Goal: Information Seeking & Learning: Find specific page/section

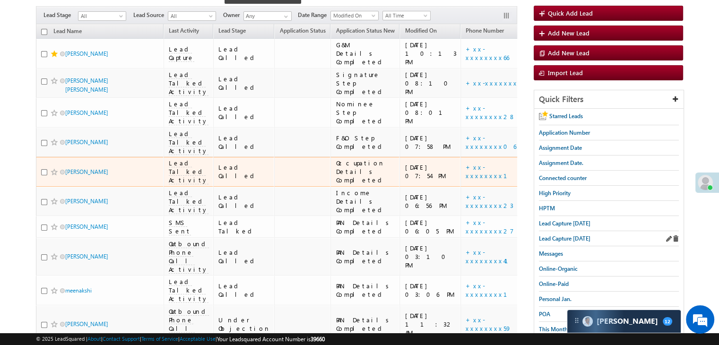
scroll to position [95, 0]
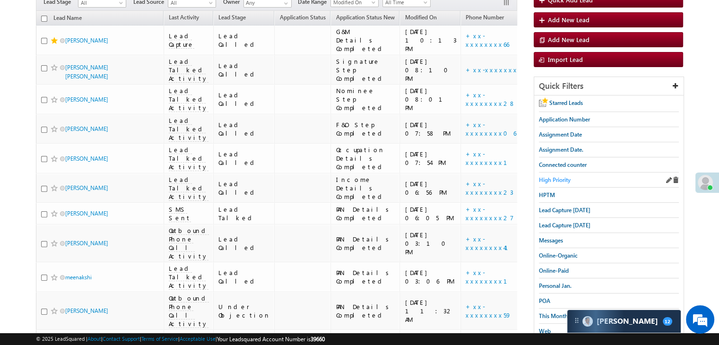
click at [563, 176] on span "High Priority" at bounding box center [555, 179] width 32 height 7
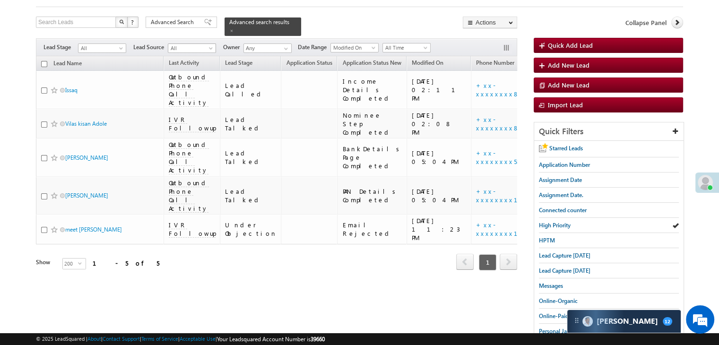
scroll to position [0, 0]
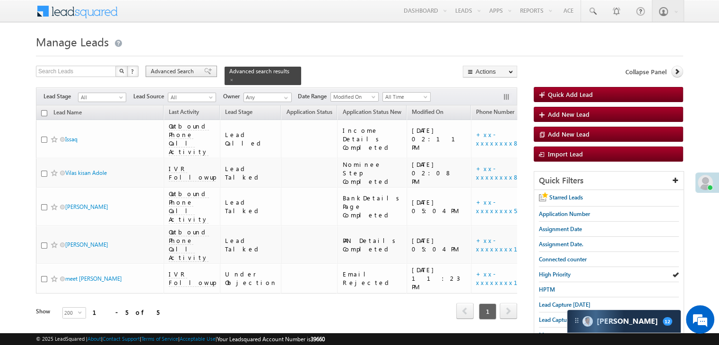
click at [186, 71] on span "Advanced Search" at bounding box center [174, 71] width 46 height 9
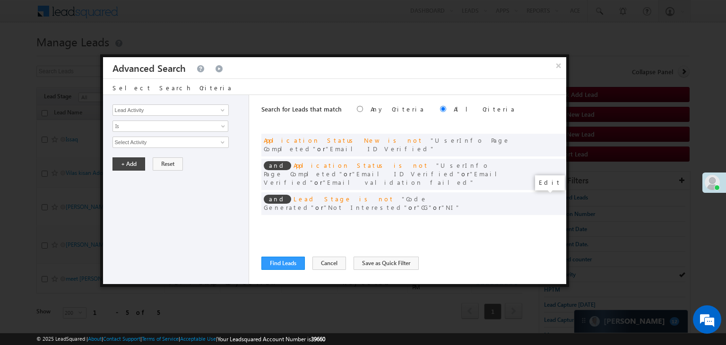
click at [542, 220] on span at bounding box center [544, 223] width 7 height 7
click at [153, 155] on input "[DATE]" at bounding box center [139, 159] width 55 height 12
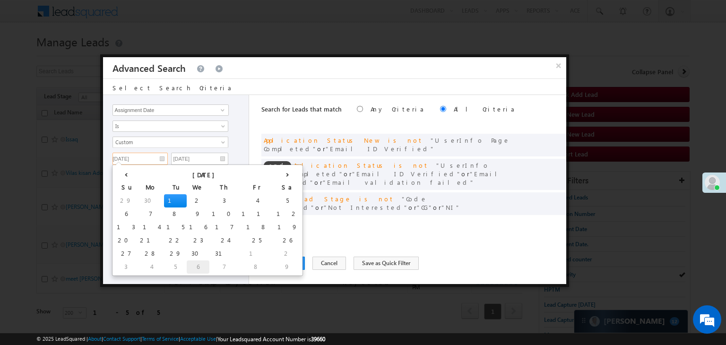
click at [187, 264] on td "6" at bounding box center [198, 266] width 23 height 13
type input "[DATE]"
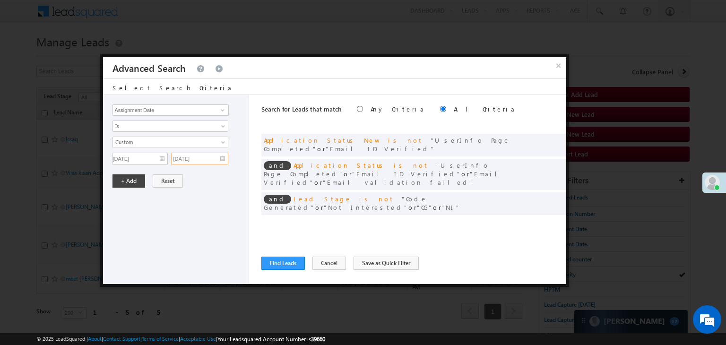
click at [216, 156] on input "[DATE]" at bounding box center [199, 159] width 57 height 12
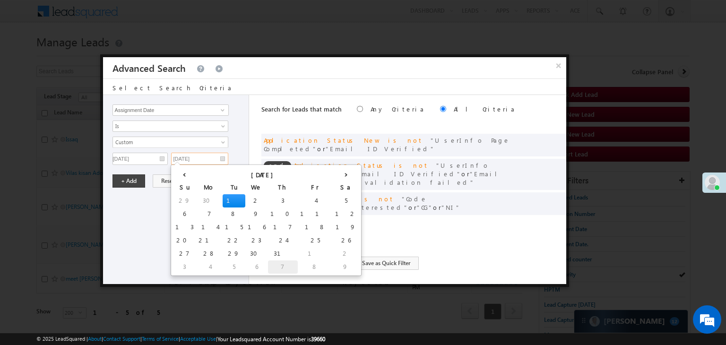
click at [268, 268] on td "7" at bounding box center [283, 266] width 30 height 13
type input "[DATE]"
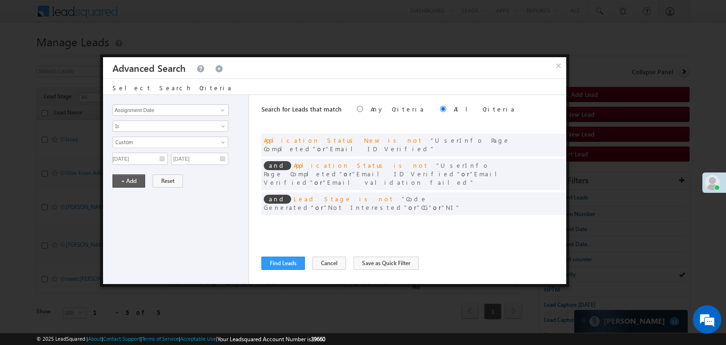
click at [136, 172] on div "Lead Activity Task Sales Group Prospect Id WA Last Message Timestamp 4th Day Di…" at bounding box center [176, 189] width 146 height 189
click at [134, 177] on button "+ Add" at bounding box center [128, 180] width 33 height 13
click at [283, 267] on button "Find Leads" at bounding box center [282, 263] width 43 height 13
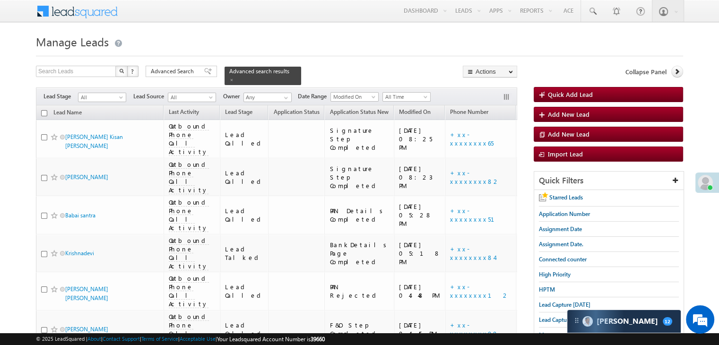
drag, startPoint x: 200, startPoint y: 67, endPoint x: 233, endPoint y: 103, distance: 48.8
click at [200, 67] on div "Advanced Search" at bounding box center [181, 71] width 71 height 11
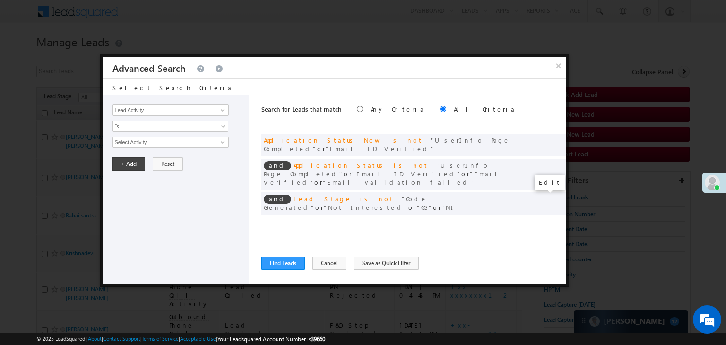
click at [543, 220] on span at bounding box center [544, 223] width 7 height 7
click at [146, 159] on input "[DATE]" at bounding box center [139, 159] width 55 height 12
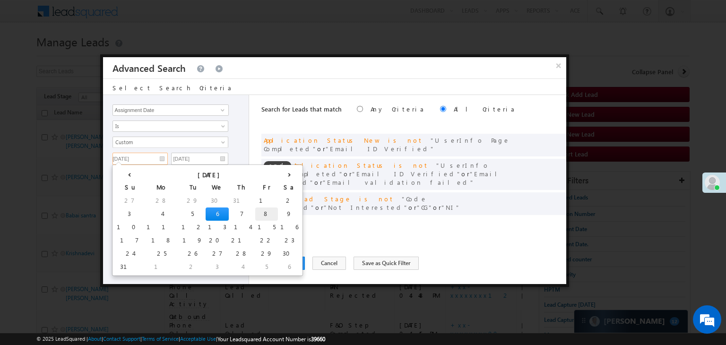
click at [255, 212] on td "8" at bounding box center [266, 213] width 23 height 13
type input "[DATE]"
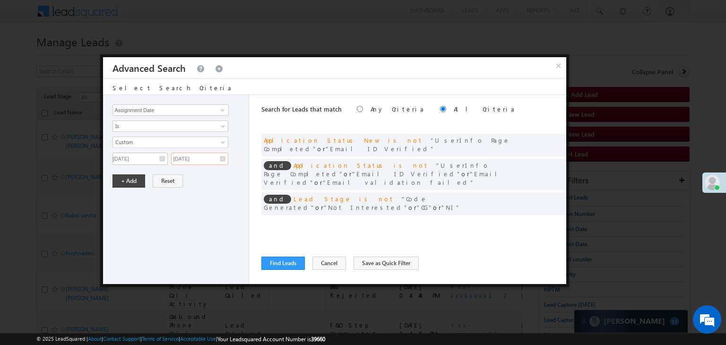
click at [209, 156] on input "[DATE]" at bounding box center [199, 159] width 57 height 12
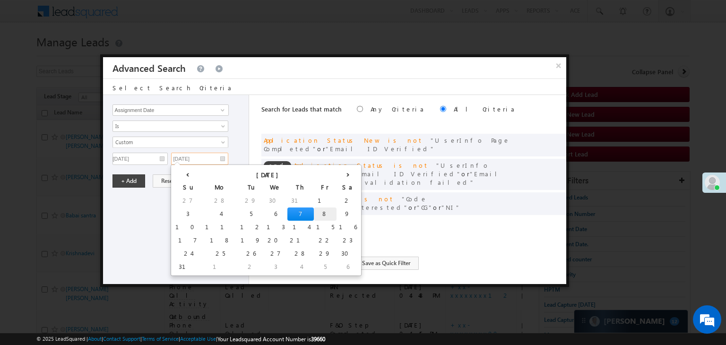
click at [314, 213] on td "8" at bounding box center [325, 213] width 23 height 13
type input "[DATE]"
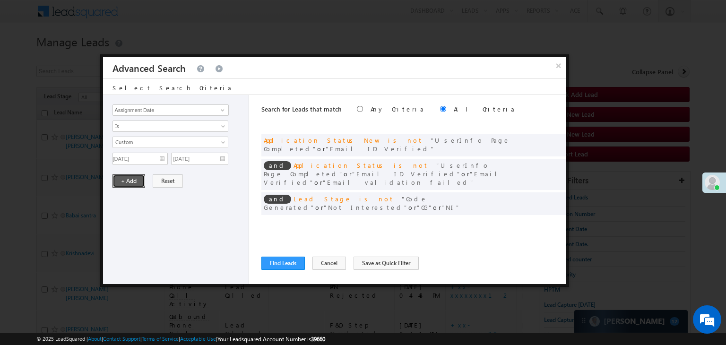
click at [131, 178] on button "+ Add" at bounding box center [128, 180] width 33 height 13
click at [267, 263] on button "Find Leads" at bounding box center [282, 263] width 43 height 13
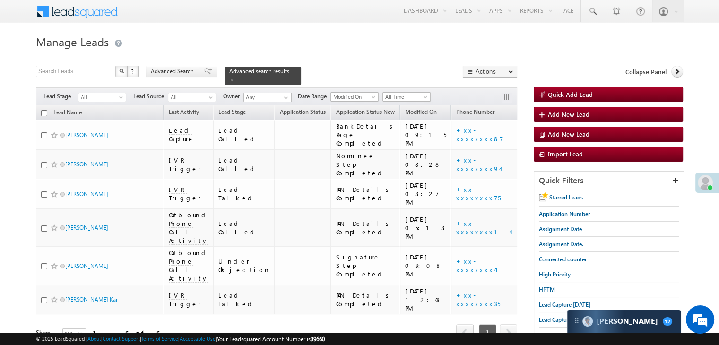
click at [204, 72] on span at bounding box center [208, 71] width 8 height 7
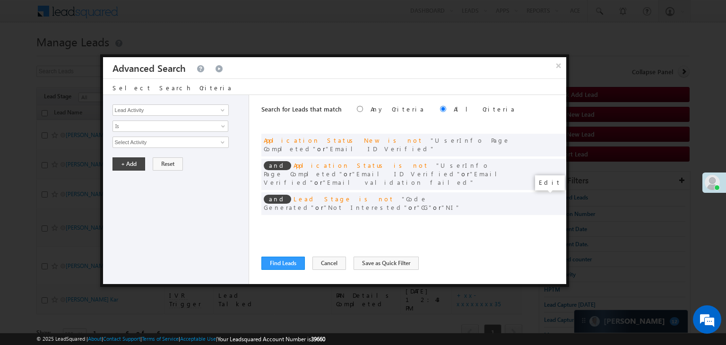
click at [541, 220] on span at bounding box center [544, 223] width 7 height 7
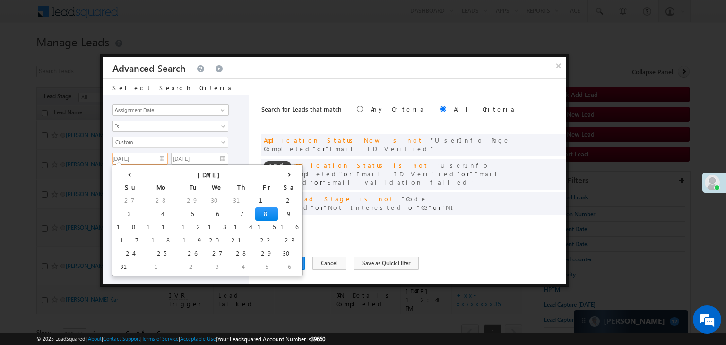
click at [156, 153] on input "[DATE]" at bounding box center [139, 159] width 55 height 12
click at [278, 215] on td "9" at bounding box center [289, 213] width 23 height 13
type input "[DATE]"
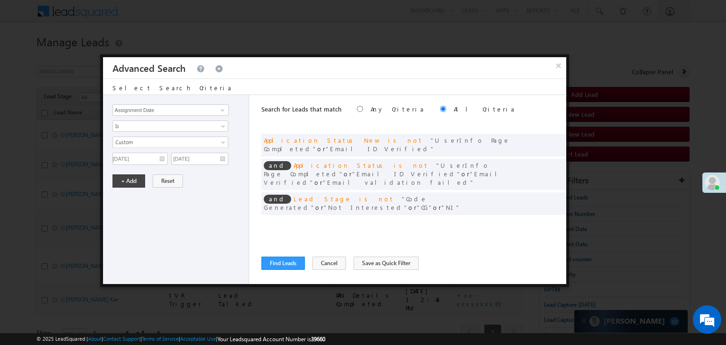
click at [208, 163] on div "Lead Activity Task Sales Group Prospect Id WA Last Message Timestamp 4th Day Di…" at bounding box center [176, 189] width 146 height 189
click at [209, 159] on input "[DATE]" at bounding box center [199, 159] width 57 height 12
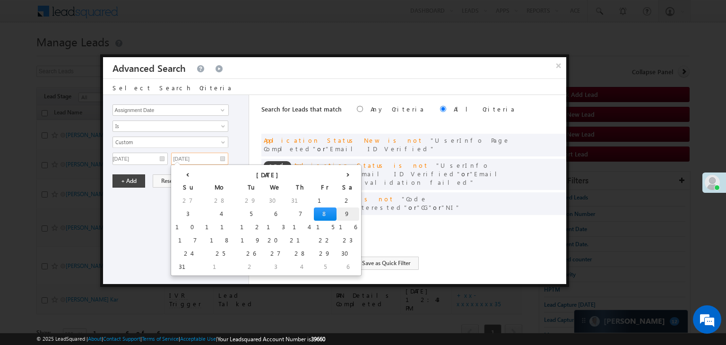
click at [336, 213] on td "9" at bounding box center [347, 213] width 23 height 13
type input "[DATE]"
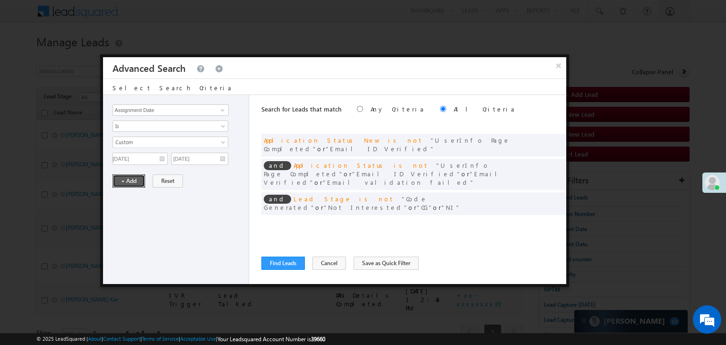
click at [123, 179] on button "+ Add" at bounding box center [128, 180] width 33 height 13
click at [282, 261] on button "Find Leads" at bounding box center [282, 263] width 43 height 13
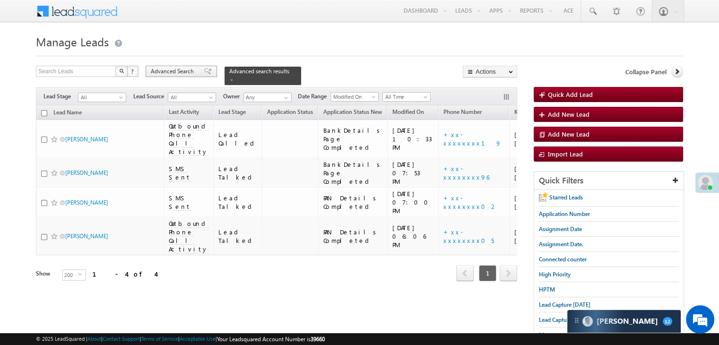
click at [191, 74] on span "Advanced Search" at bounding box center [174, 71] width 46 height 9
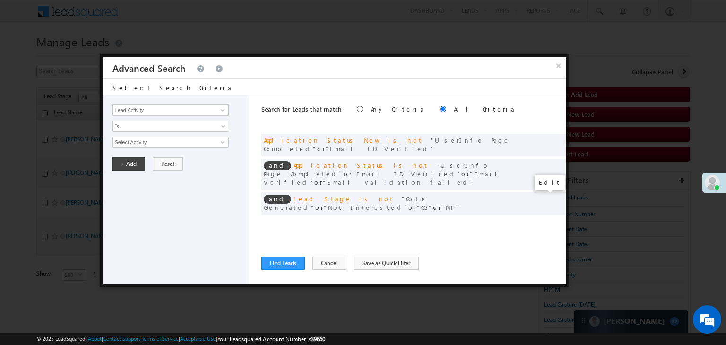
click at [544, 220] on span at bounding box center [544, 223] width 7 height 7
click at [151, 157] on input "[DATE]" at bounding box center [139, 159] width 55 height 12
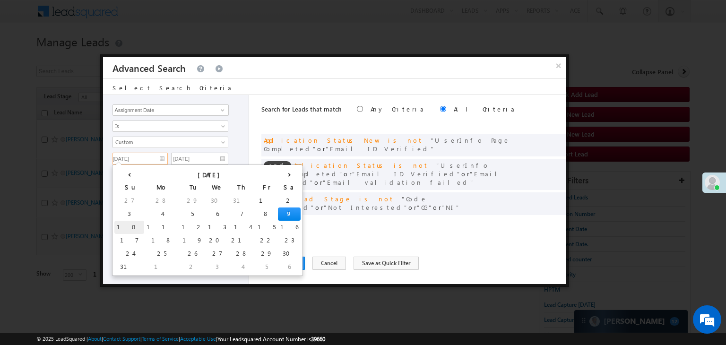
click at [126, 227] on td "10" at bounding box center [129, 227] width 30 height 13
type input "[DATE]"
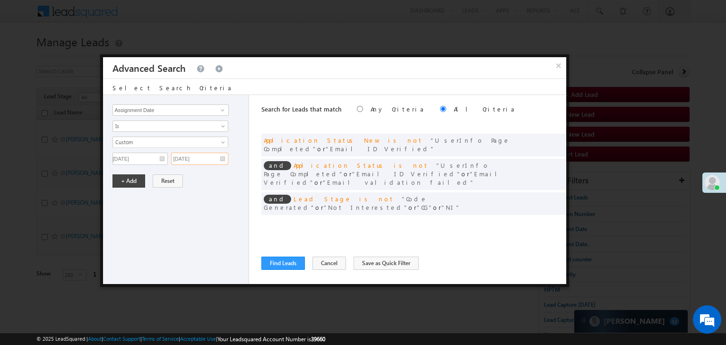
click at [204, 161] on input "[DATE]" at bounding box center [199, 159] width 57 height 12
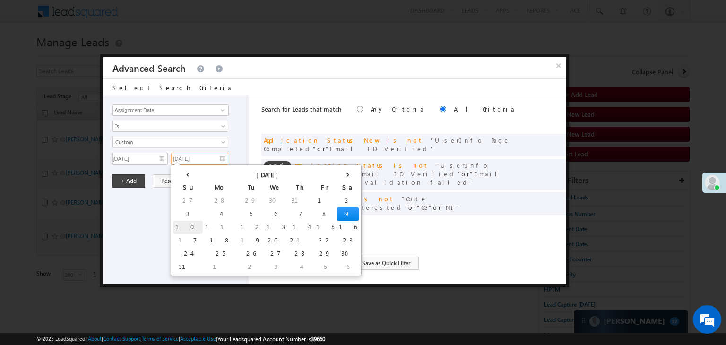
click at [178, 225] on td "10" at bounding box center [188, 227] width 30 height 13
type input "[DATE]"
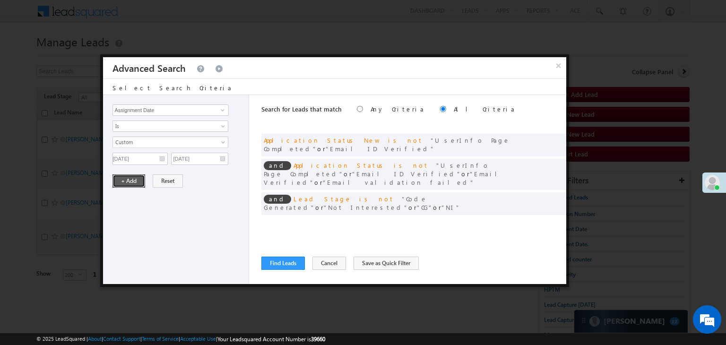
click at [129, 177] on button "+ Add" at bounding box center [128, 180] width 33 height 13
click at [268, 266] on button "Find Leads" at bounding box center [282, 263] width 43 height 13
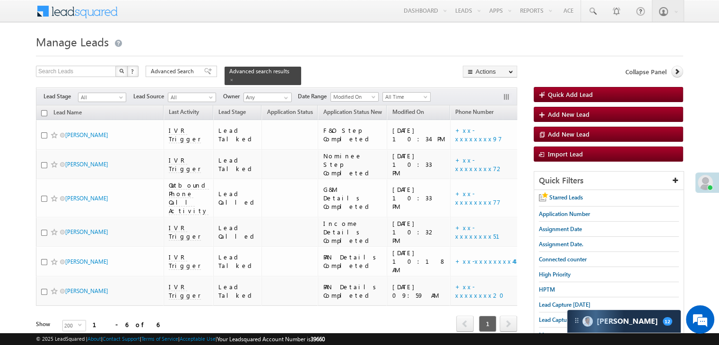
drag, startPoint x: 203, startPoint y: 76, endPoint x: 217, endPoint y: 117, distance: 43.6
click at [203, 76] on div "Advanced Search" at bounding box center [181, 71] width 71 height 11
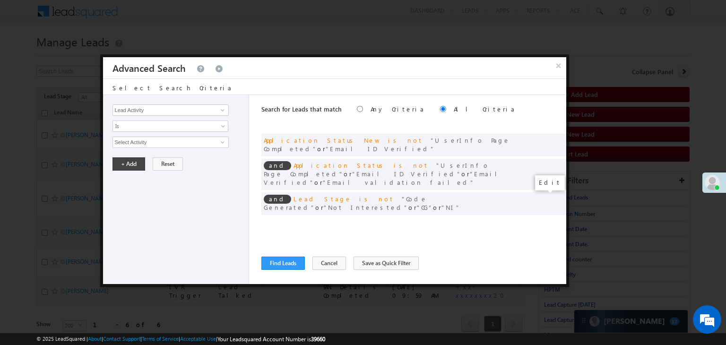
click at [544, 220] on span at bounding box center [544, 223] width 7 height 7
click at [147, 156] on input "[DATE]" at bounding box center [139, 159] width 55 height 12
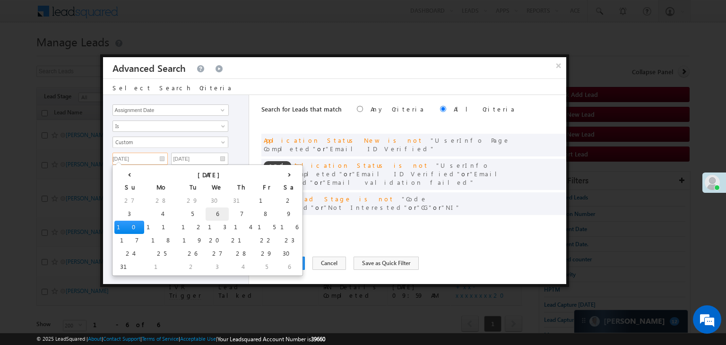
click at [206, 210] on td "6" at bounding box center [217, 213] width 23 height 13
type input "[DATE]"
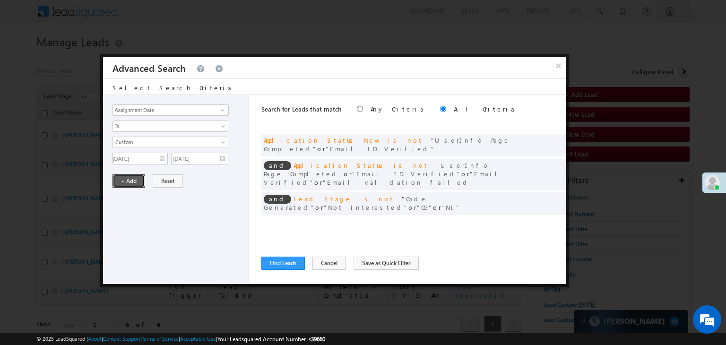
click at [129, 180] on button "+ Add" at bounding box center [128, 180] width 33 height 13
click at [267, 259] on button "Find Leads" at bounding box center [282, 263] width 43 height 13
